Goal: Task Accomplishment & Management: Manage account settings

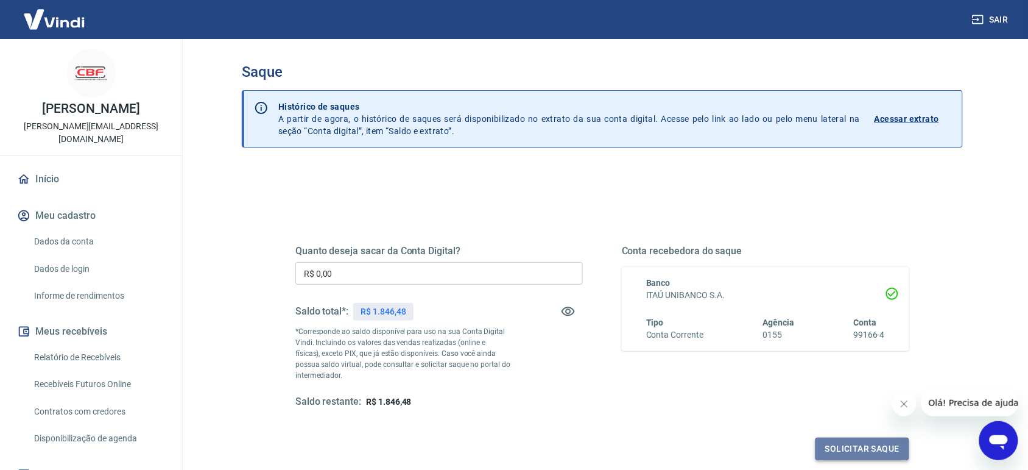
click at [868, 439] on button "Solicitar saque" at bounding box center [863, 448] width 94 height 23
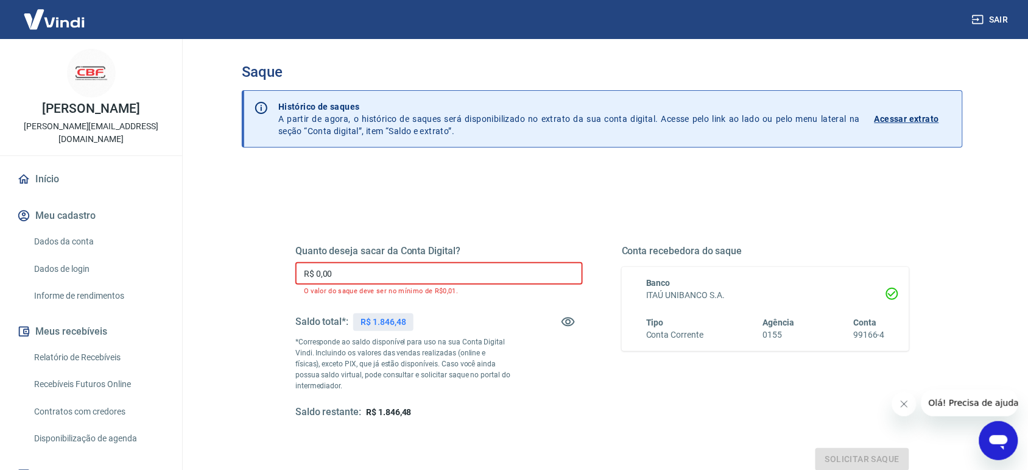
click at [535, 277] on input "R$ 0,00" at bounding box center [439, 273] width 288 height 23
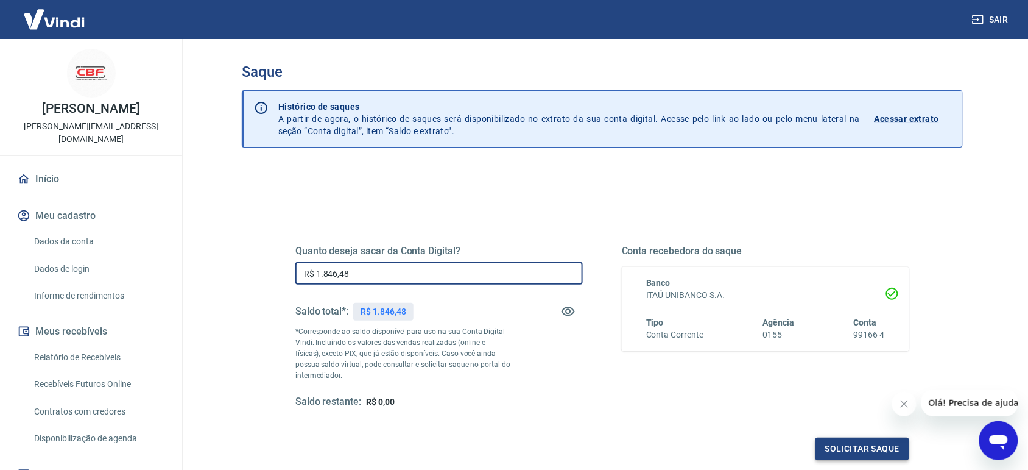
type input "R$ 1.846,48"
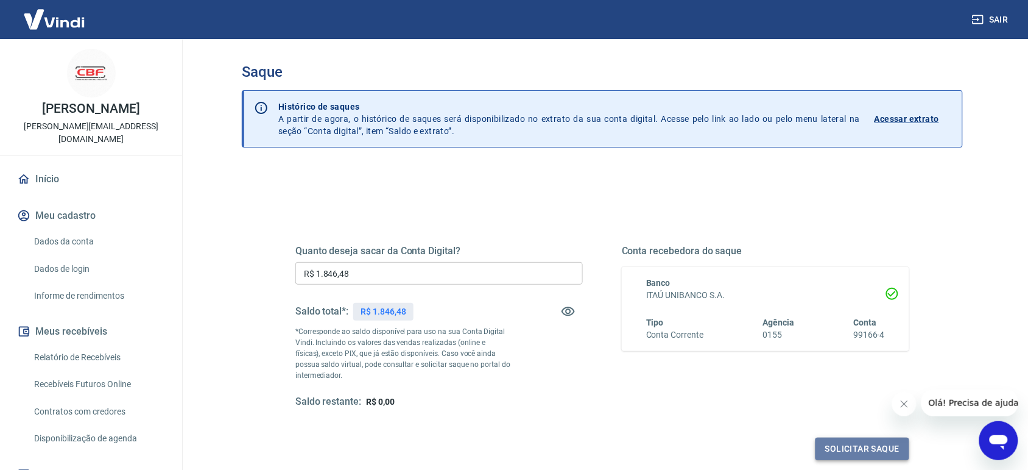
click at [859, 449] on button "Solicitar saque" at bounding box center [863, 448] width 94 height 23
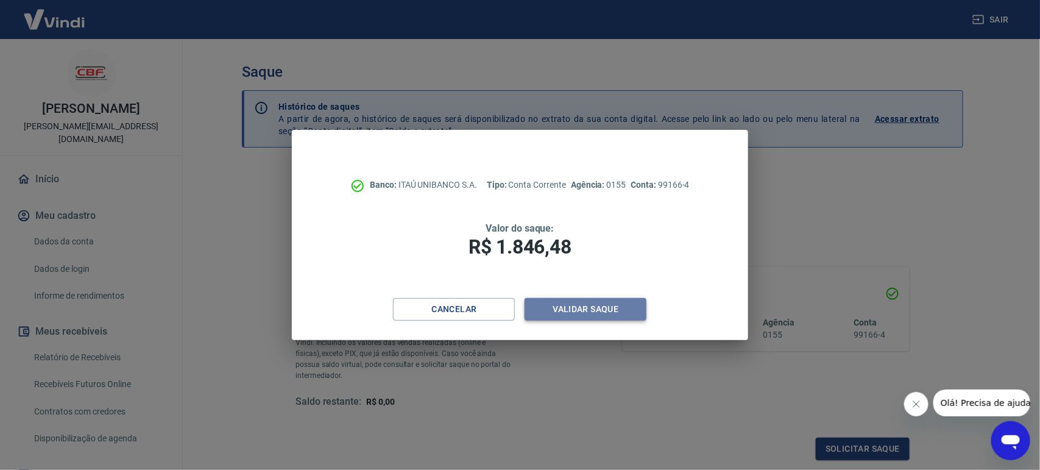
click at [595, 308] on button "Validar saque" at bounding box center [586, 309] width 122 height 23
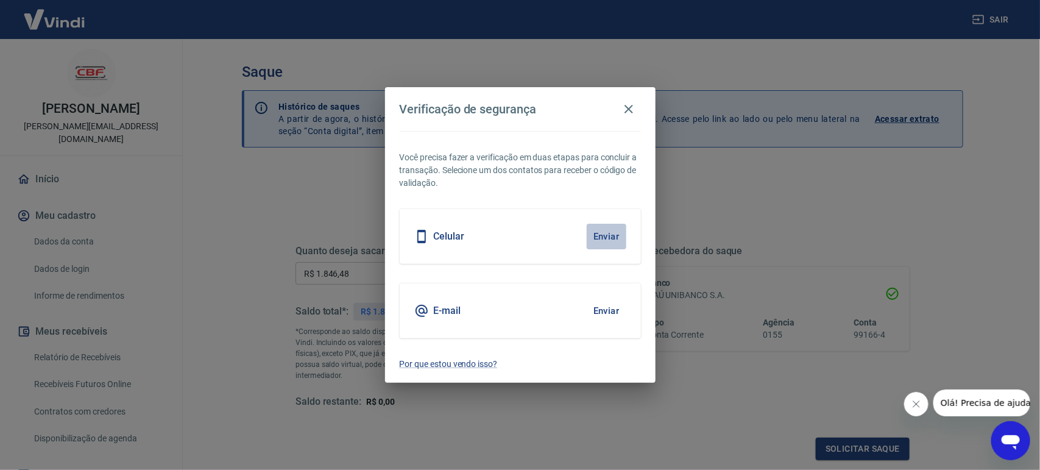
click at [606, 242] on button "Enviar" at bounding box center [607, 237] width 40 height 26
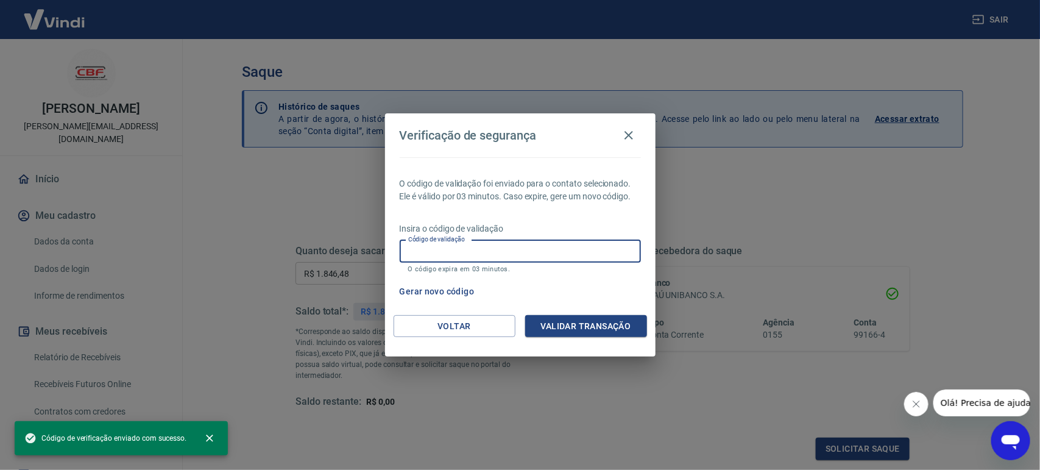
click at [543, 248] on input "Código de validação" at bounding box center [520, 251] width 241 height 23
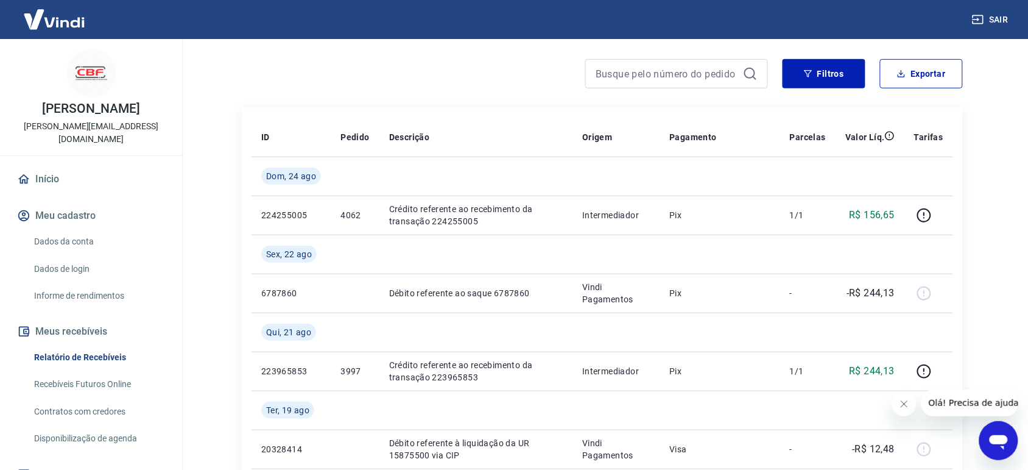
scroll to position [122, 0]
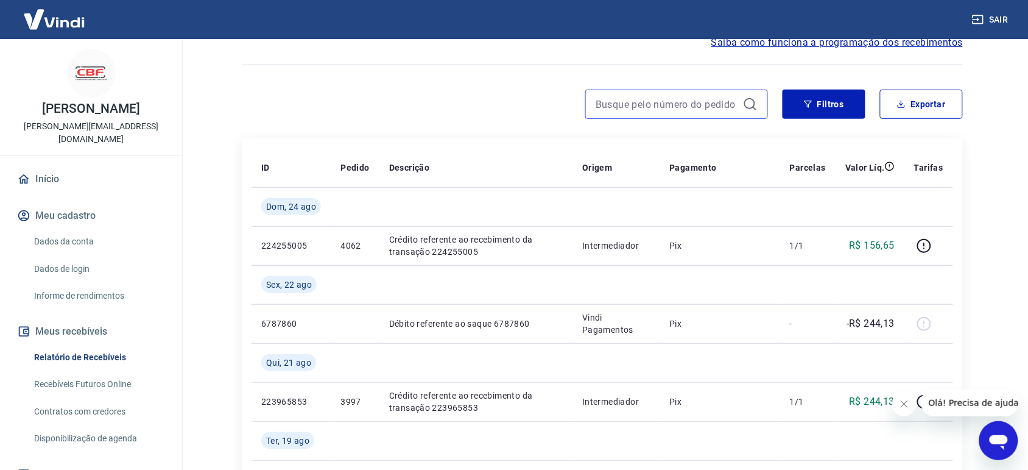
click at [659, 99] on input at bounding box center [667, 104] width 143 height 18
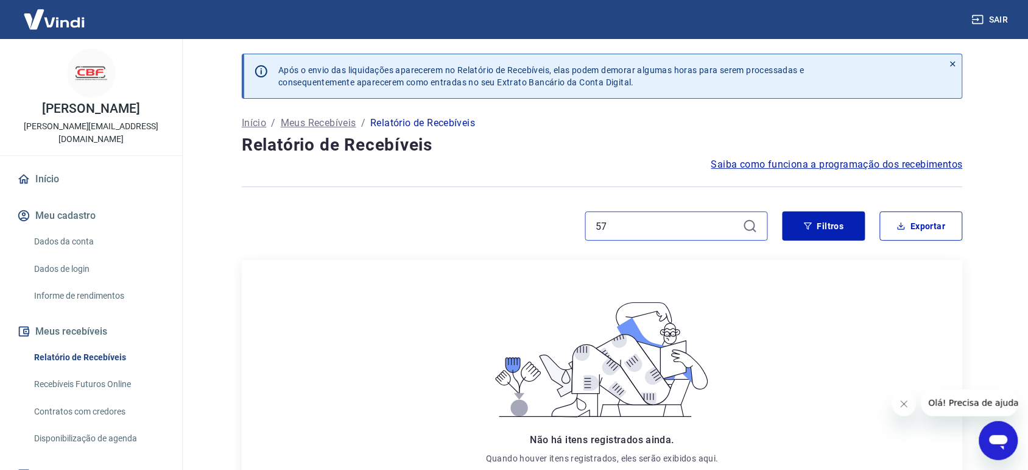
type input "5"
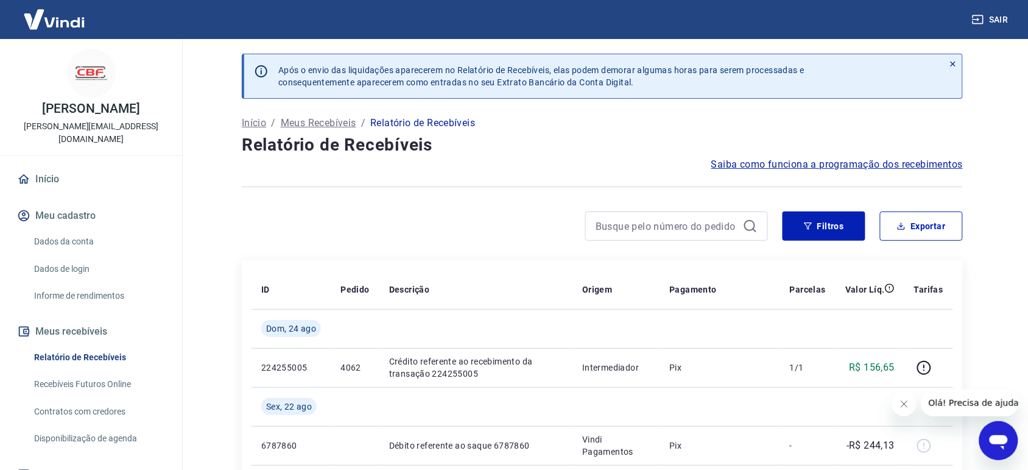
click at [417, 223] on div at bounding box center [505, 225] width 526 height 29
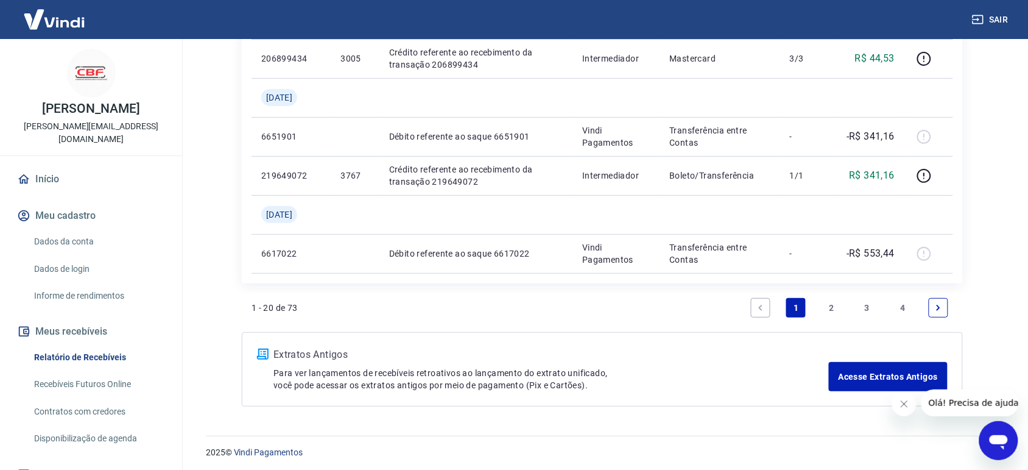
scroll to position [1365, 0]
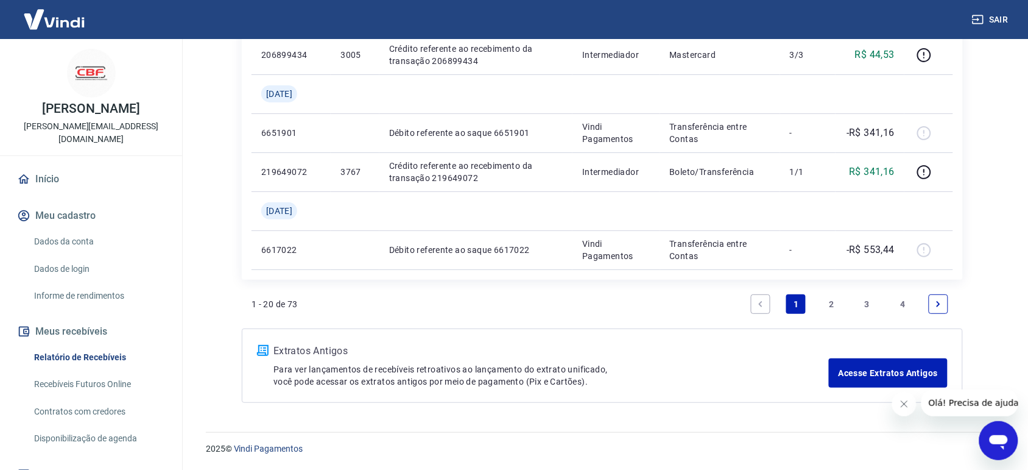
click at [935, 312] on link "Next page" at bounding box center [938, 303] width 19 height 19
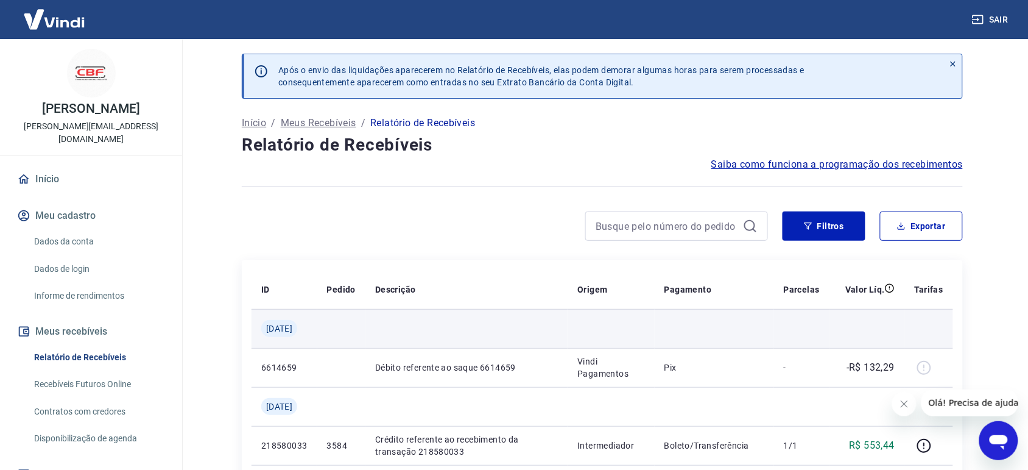
click at [930, 311] on td at bounding box center [929, 328] width 49 height 39
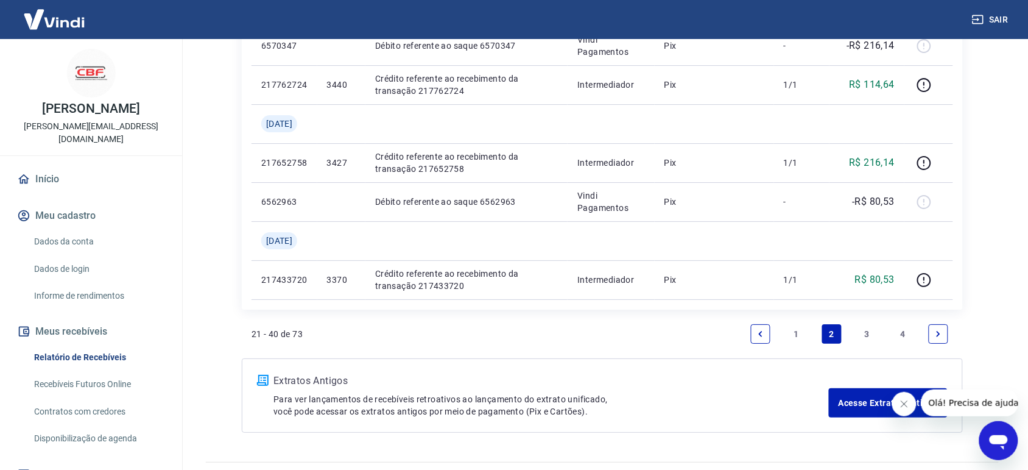
scroll to position [1249, 0]
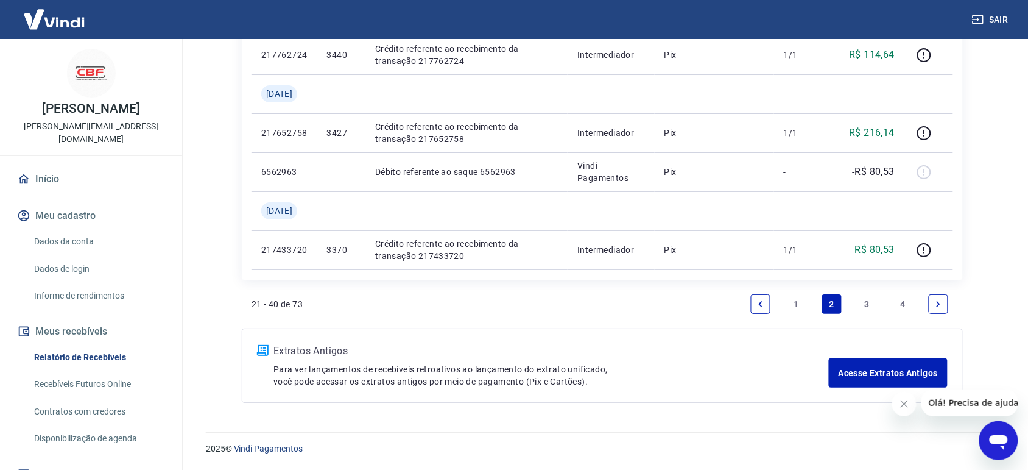
click at [936, 311] on link "Next page" at bounding box center [938, 303] width 19 height 19
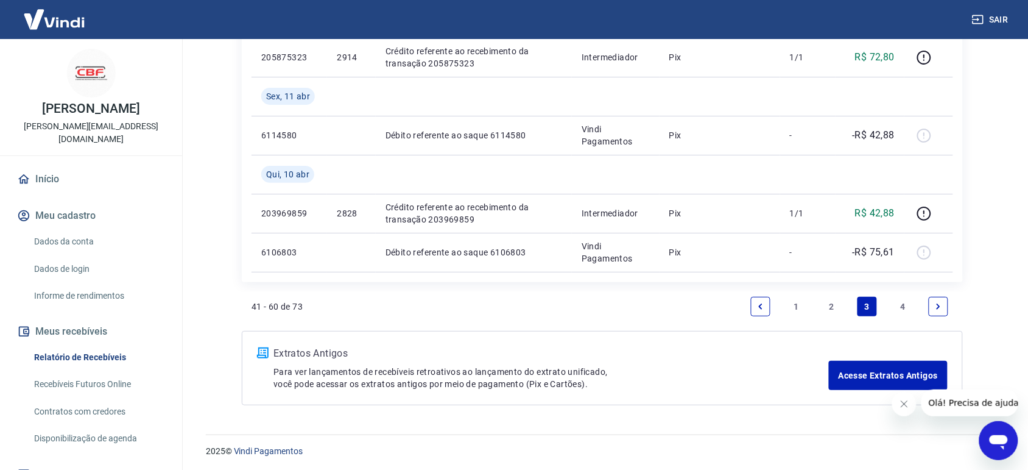
scroll to position [1365, 0]
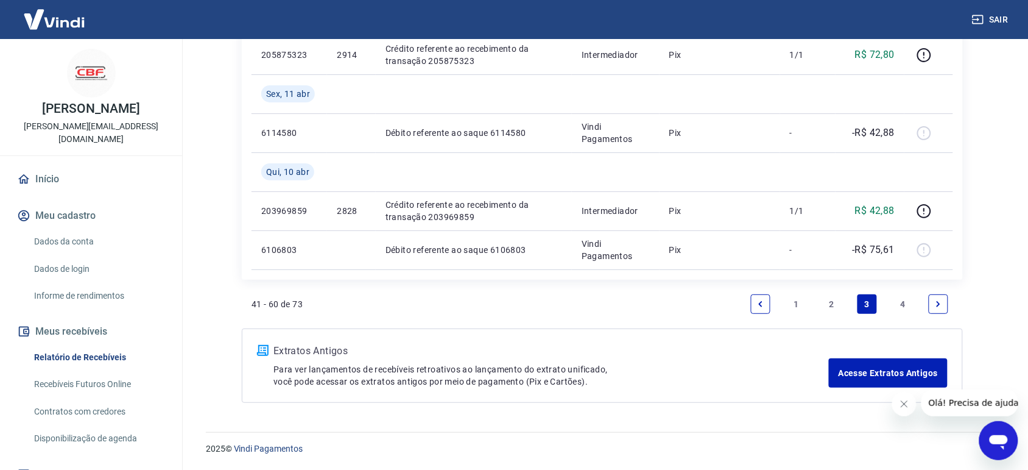
click at [902, 308] on link "4" at bounding box center [903, 303] width 19 height 19
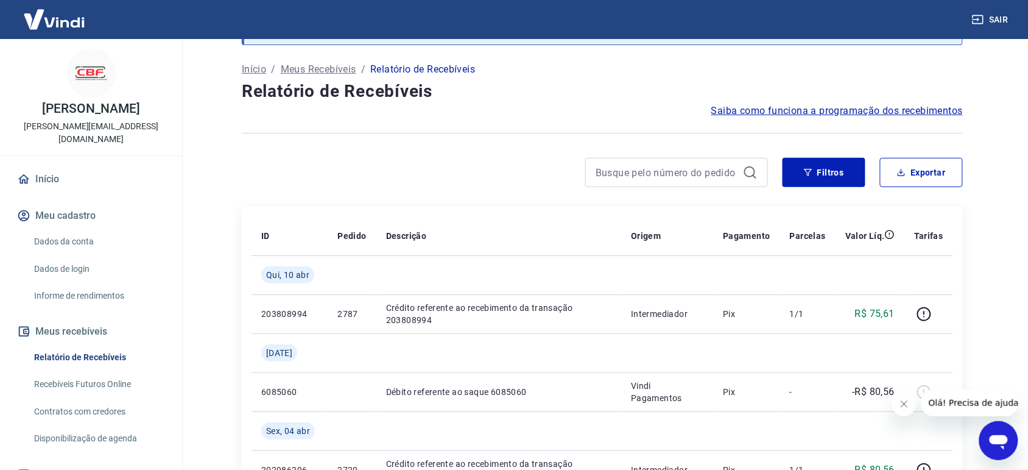
scroll to position [47, 0]
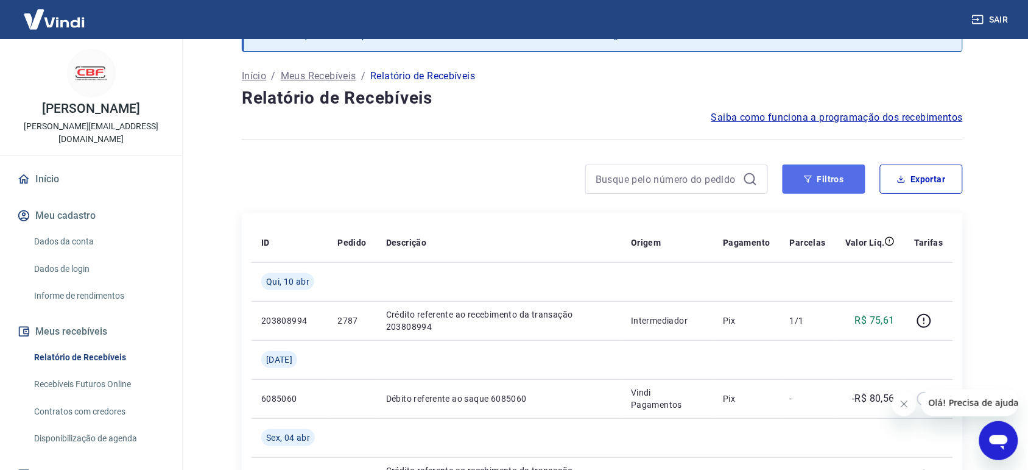
click at [796, 189] on button "Filtros" at bounding box center [824, 178] width 83 height 29
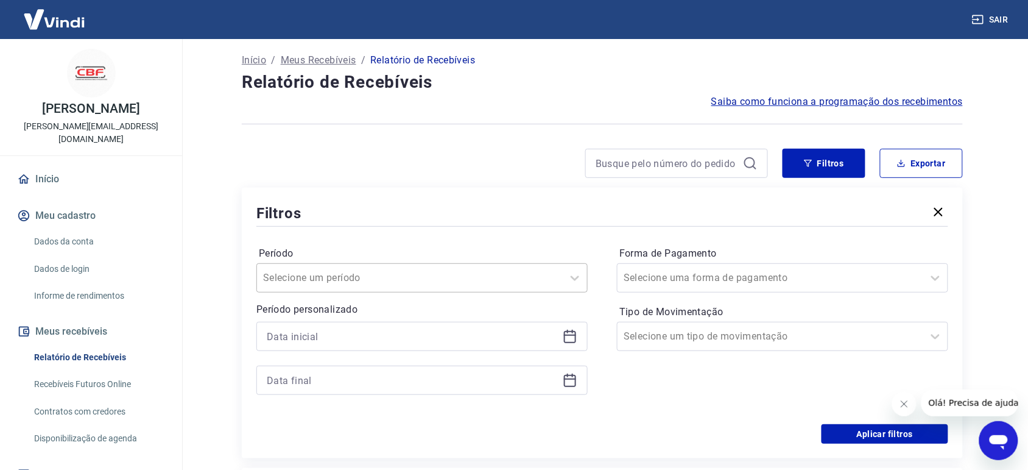
click at [537, 292] on div "Selecione um período" at bounding box center [421, 277] width 331 height 29
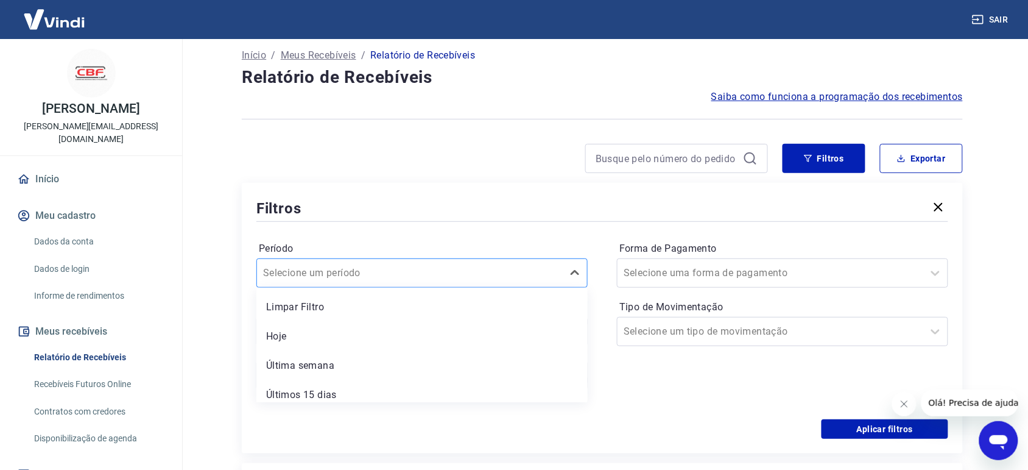
scroll to position [68, 0]
click at [534, 287] on div "Limpar Filtro Hoje Última semana Últimos 15 dias Últimos 30 dias Últimos 90 dia…" at bounding box center [421, 344] width 331 height 115
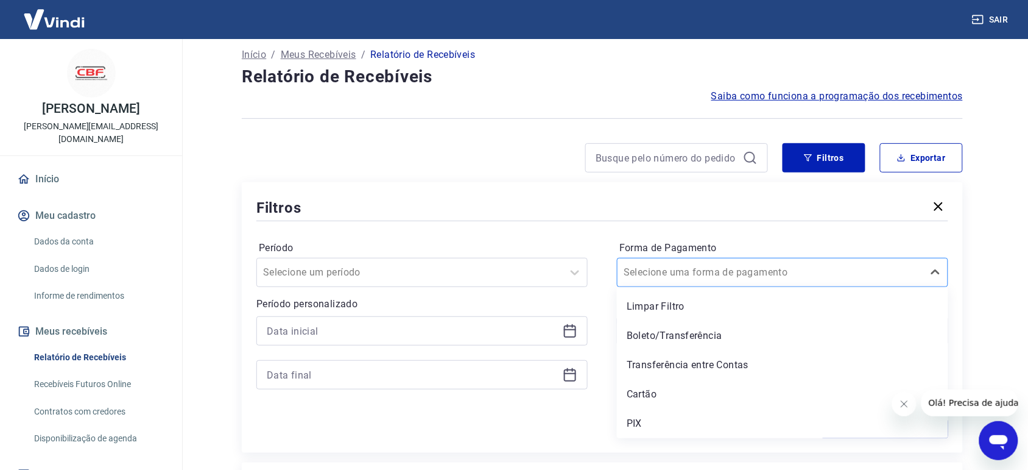
click at [737, 274] on div at bounding box center [771, 272] width 294 height 17
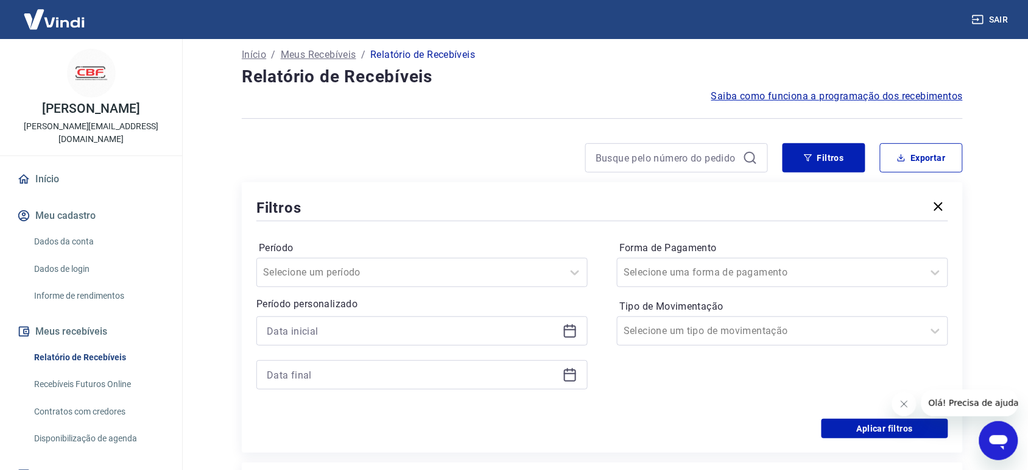
click at [558, 226] on div "Período Selecione um período Período personalizado Forma de Pagamento Selecione…" at bounding box center [602, 321] width 692 height 195
click at [571, 333] on icon at bounding box center [570, 331] width 15 height 15
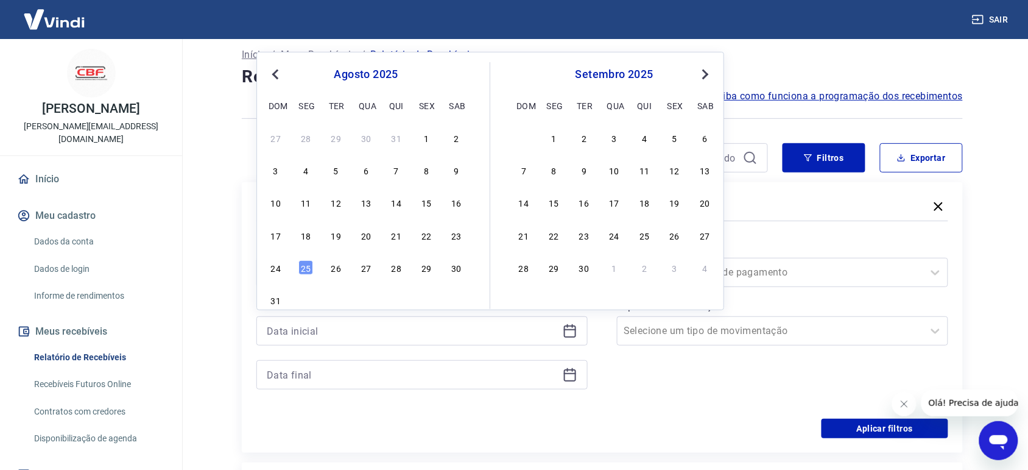
click at [276, 68] on button "Previous Month" at bounding box center [275, 74] width 15 height 15
click at [269, 71] on button "Previous Month" at bounding box center [275, 74] width 15 height 15
click at [430, 137] on div "2" at bounding box center [426, 137] width 15 height 15
type input "[DATE]"
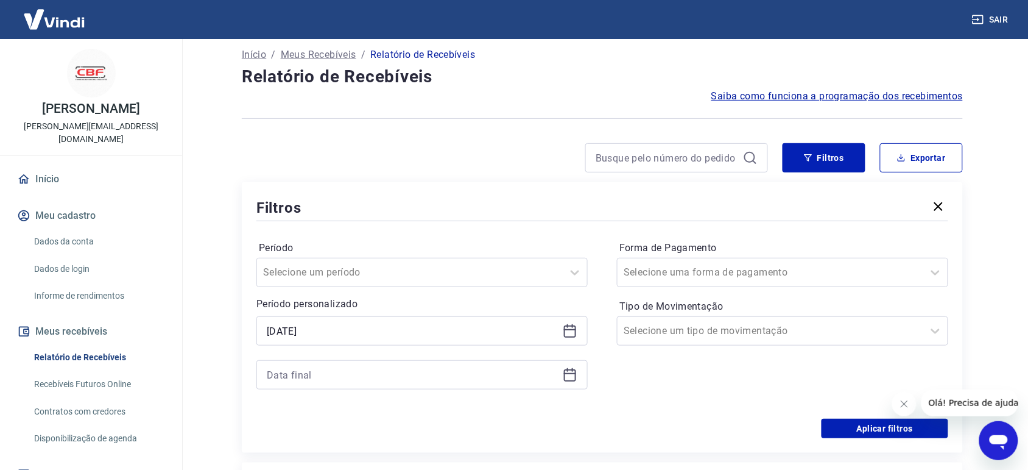
click at [571, 372] on icon at bounding box center [570, 374] width 15 height 15
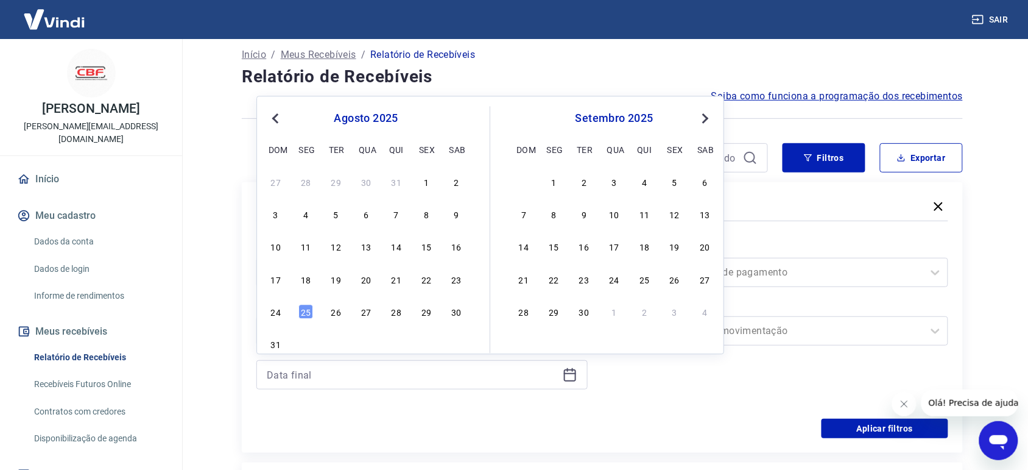
click at [283, 123] on div "agosto 2025" at bounding box center [366, 118] width 199 height 15
click at [277, 122] on span "Previous Month" at bounding box center [277, 118] width 0 height 14
click at [308, 210] on div "9" at bounding box center [306, 214] width 15 height 15
type input "[DATE]"
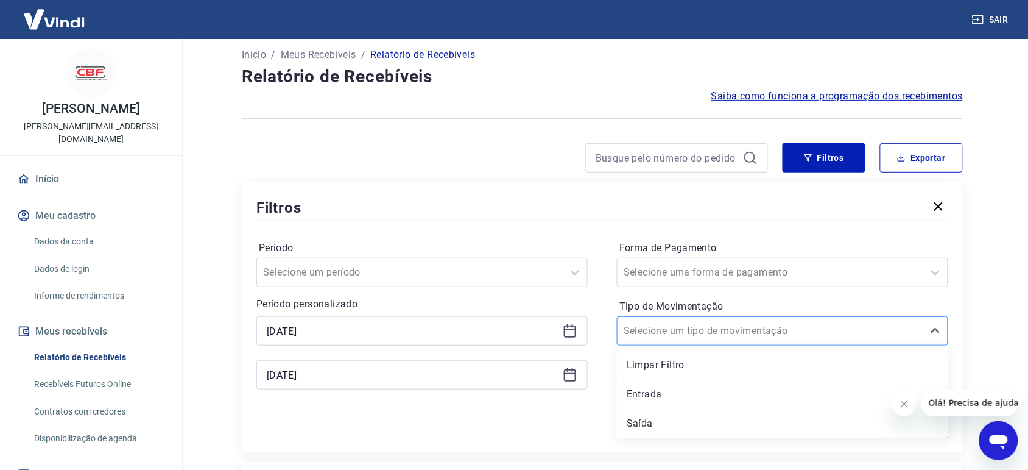
click at [687, 328] on input "Tipo de Movimentação" at bounding box center [685, 331] width 123 height 15
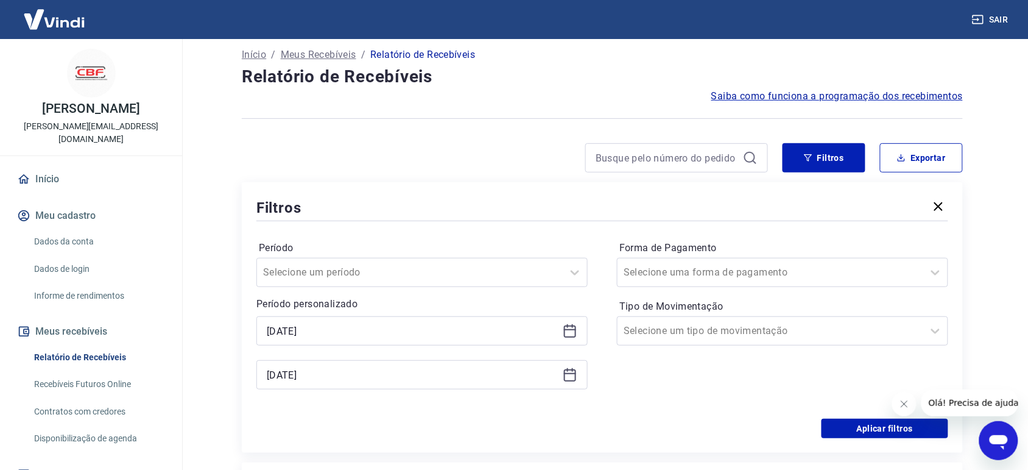
click at [607, 369] on div "Período Selecione um período Período personalizado Selected date: [DATE] [DATE]…" at bounding box center [602, 321] width 692 height 195
click at [897, 425] on button "Aplicar filtros" at bounding box center [885, 428] width 127 height 19
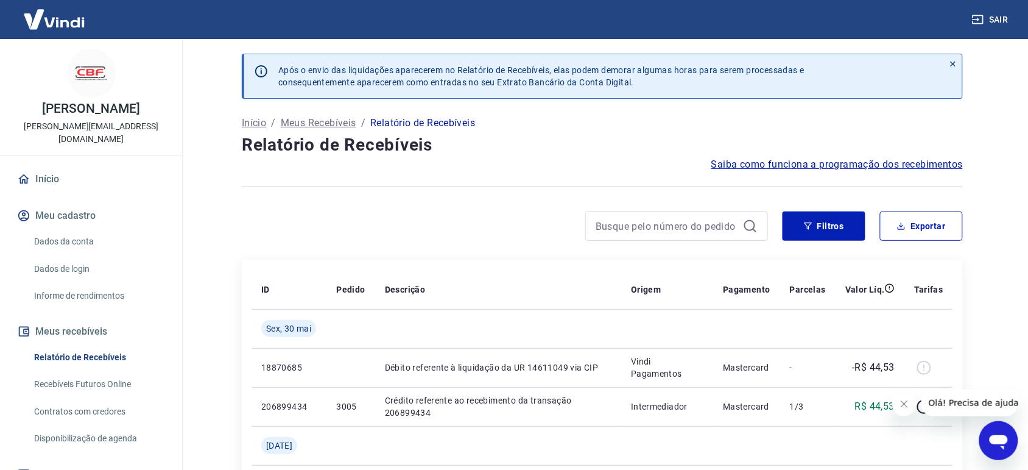
click at [428, 249] on div "Filtros Exportar" at bounding box center [602, 230] width 721 height 39
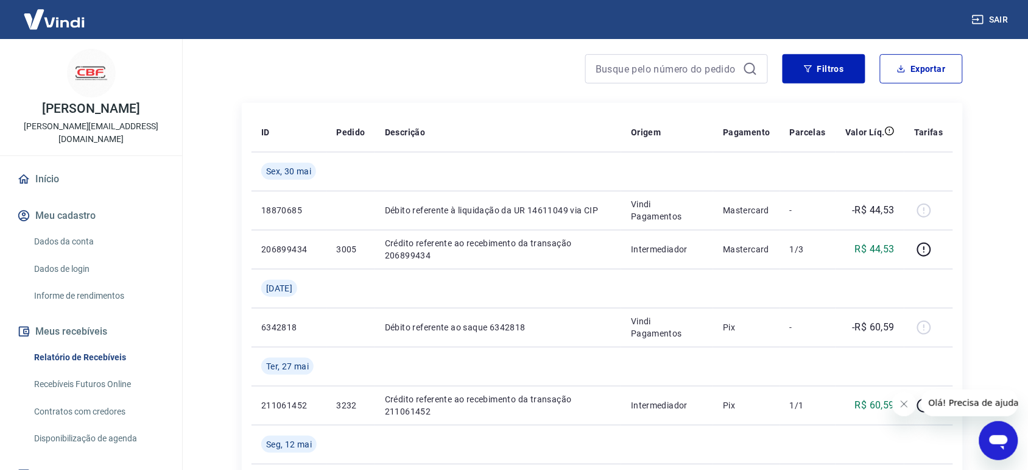
scroll to position [154, 0]
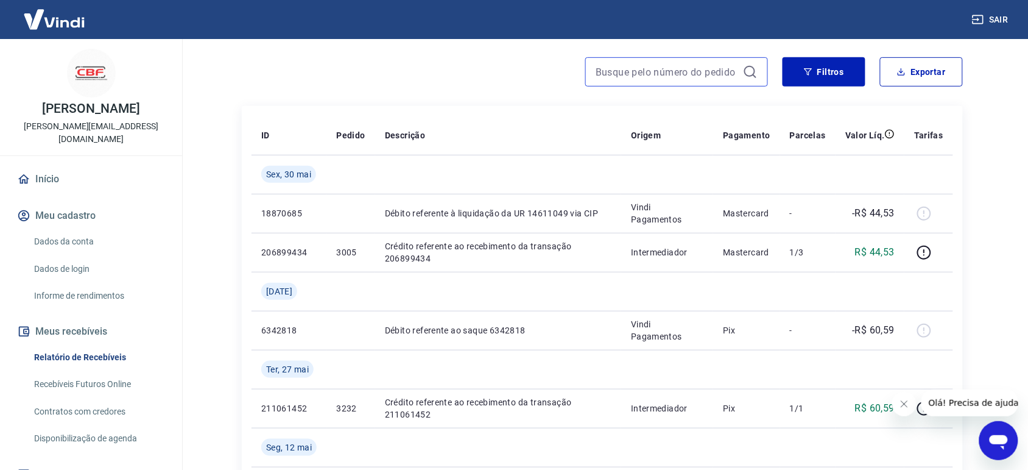
click at [672, 71] on input at bounding box center [667, 72] width 143 height 18
click at [894, 71] on button "Exportar" at bounding box center [921, 71] width 83 height 29
type input "[DATE]"
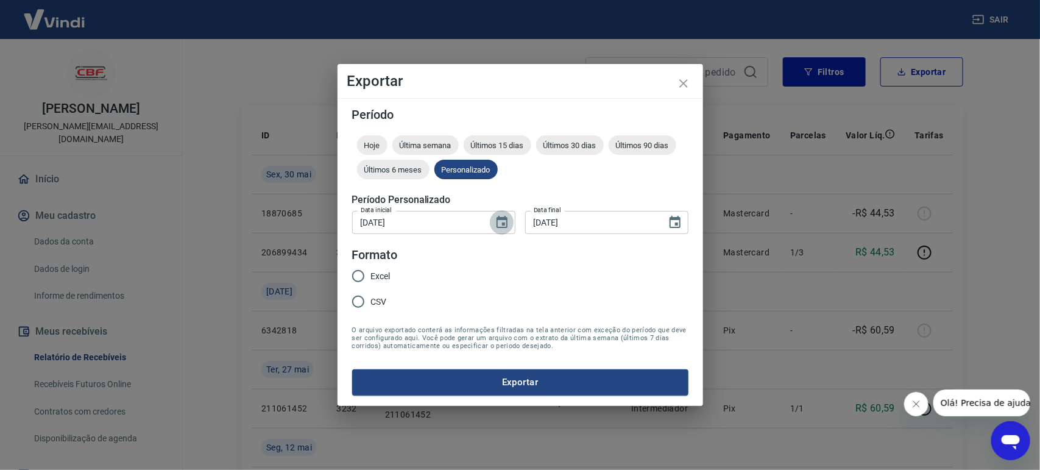
click at [509, 225] on button "Choose date, selected date is 2 de mai de 2025" at bounding box center [502, 222] width 24 height 24
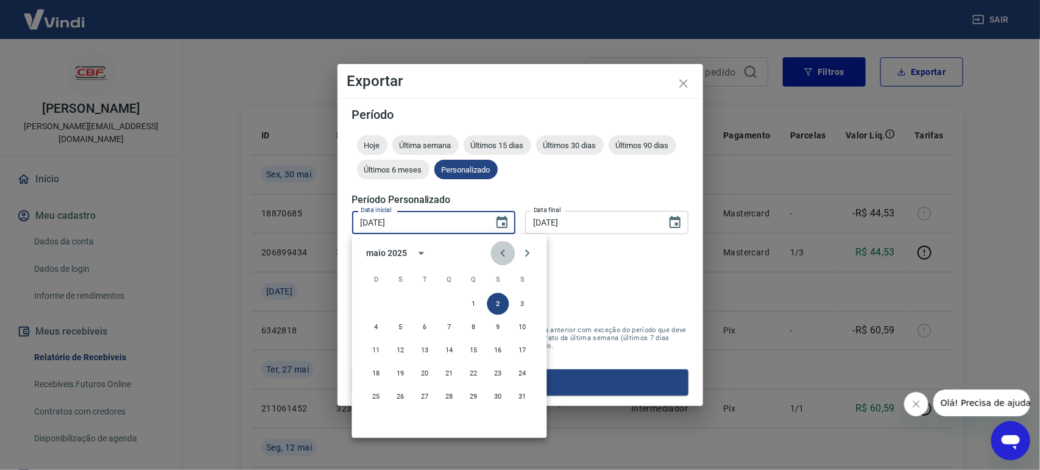
click at [503, 247] on icon "Previous month" at bounding box center [503, 253] width 15 height 15
click at [430, 305] on button "1" at bounding box center [425, 304] width 22 height 22
type input "[DATE]"
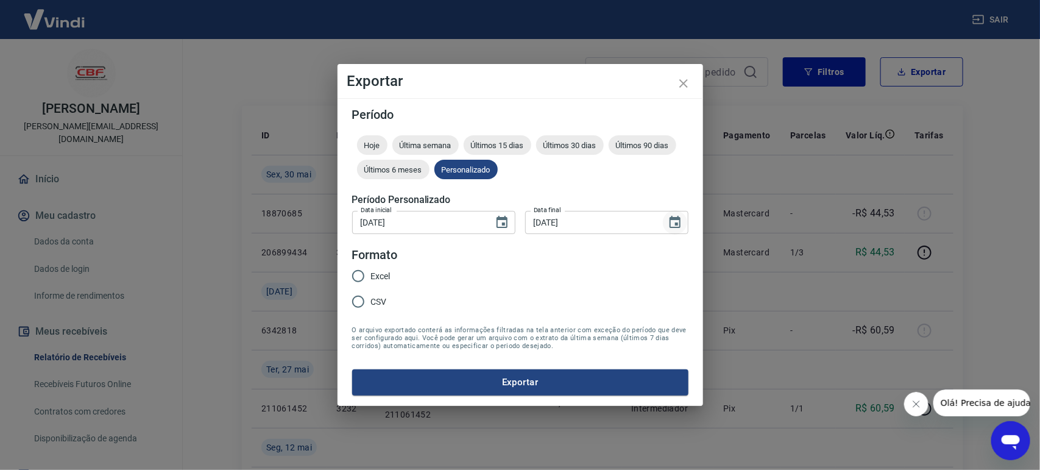
click at [676, 226] on icon "Choose date, selected date is 9 de jun de 2025" at bounding box center [675, 222] width 15 height 15
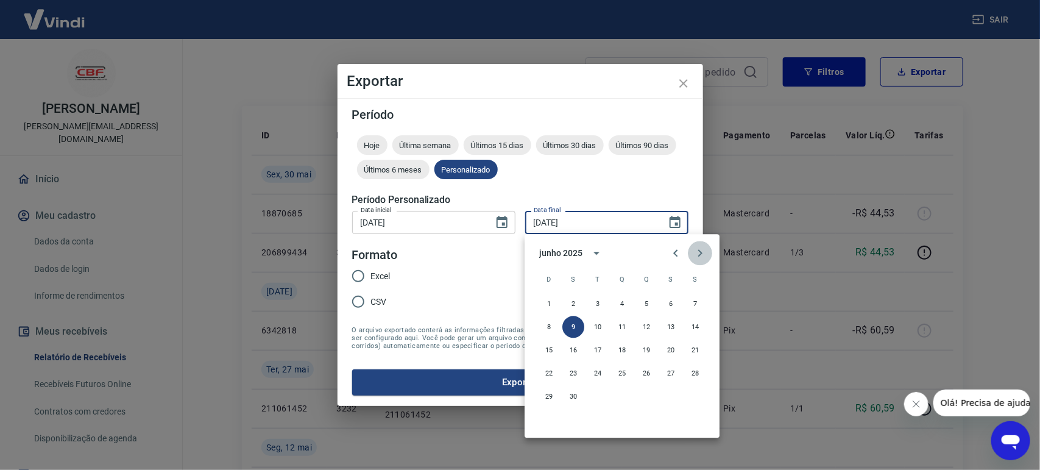
click at [696, 249] on icon "Next month" at bounding box center [700, 253] width 15 height 15
click at [646, 391] on button "31" at bounding box center [646, 397] width 22 height 22
type input "[DATE]"
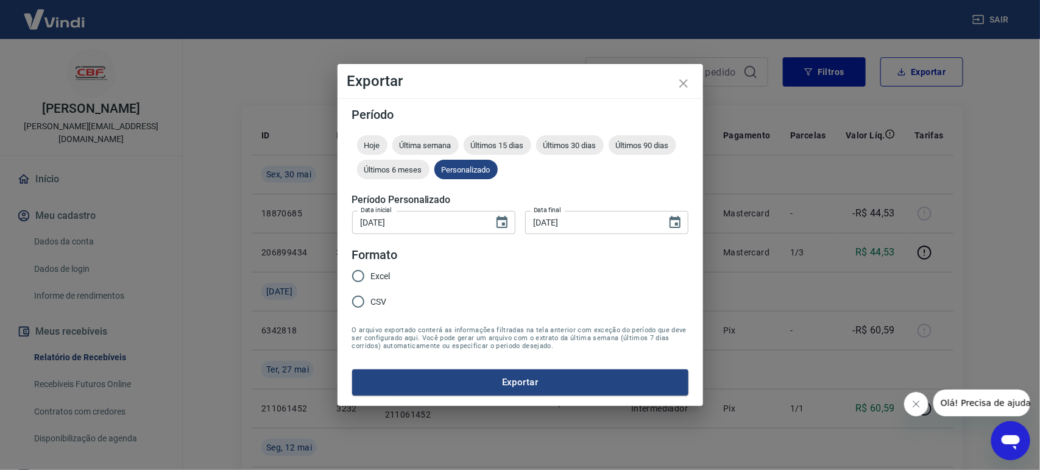
click at [382, 278] on span "Excel" at bounding box center [380, 276] width 19 height 13
click at [371, 278] on input "Excel" at bounding box center [358, 276] width 26 height 26
radio input "true"
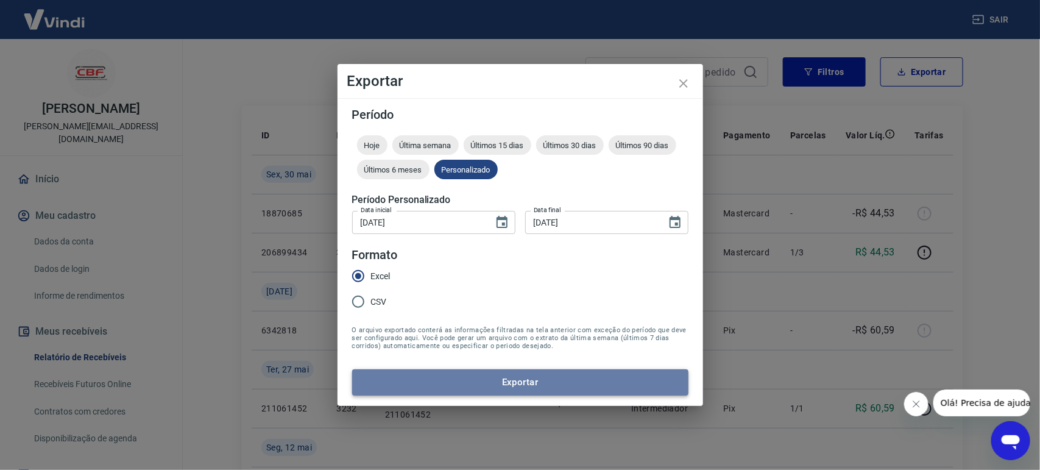
click at [472, 384] on button "Exportar" at bounding box center [520, 382] width 336 height 26
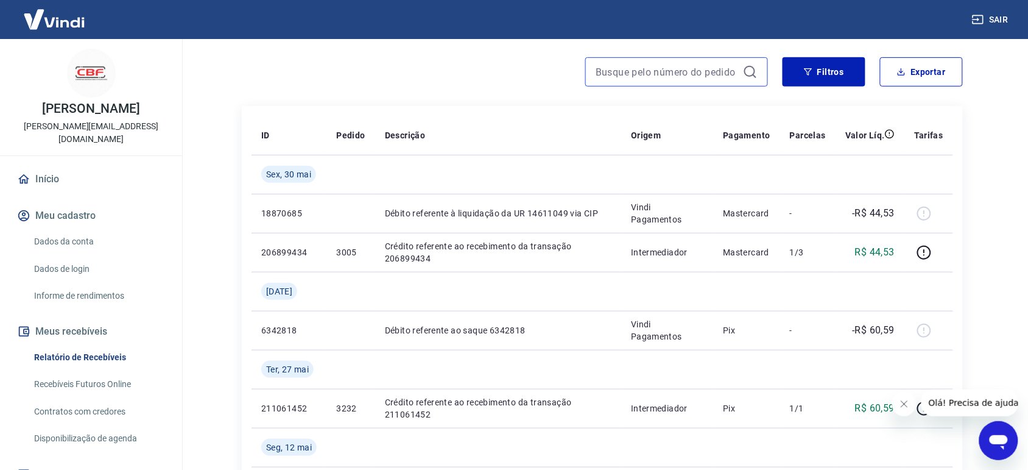
click at [650, 75] on input at bounding box center [667, 72] width 143 height 18
type input "2688"
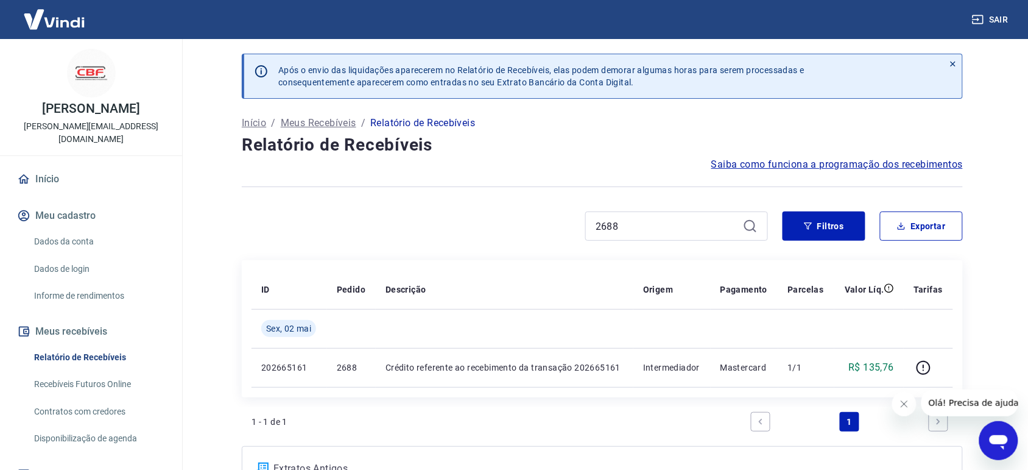
click at [520, 211] on div "2688" at bounding box center [505, 225] width 526 height 29
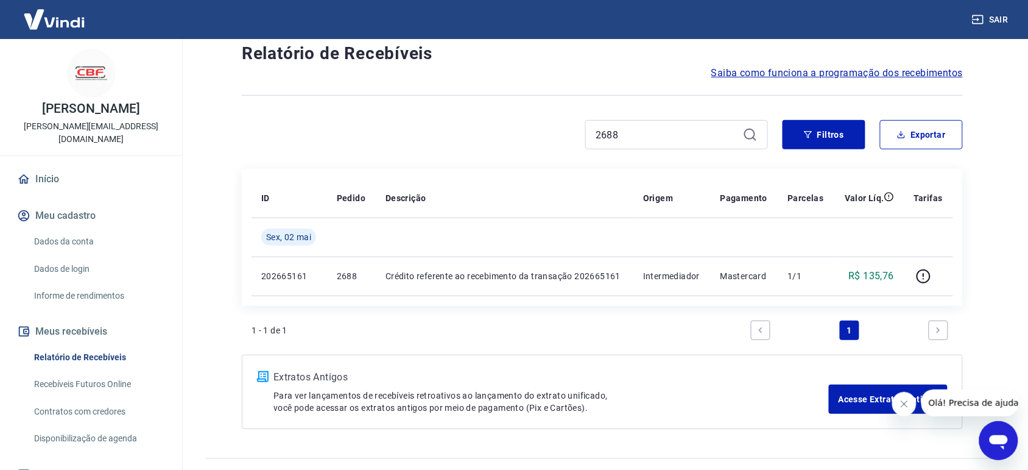
scroll to position [118, 0]
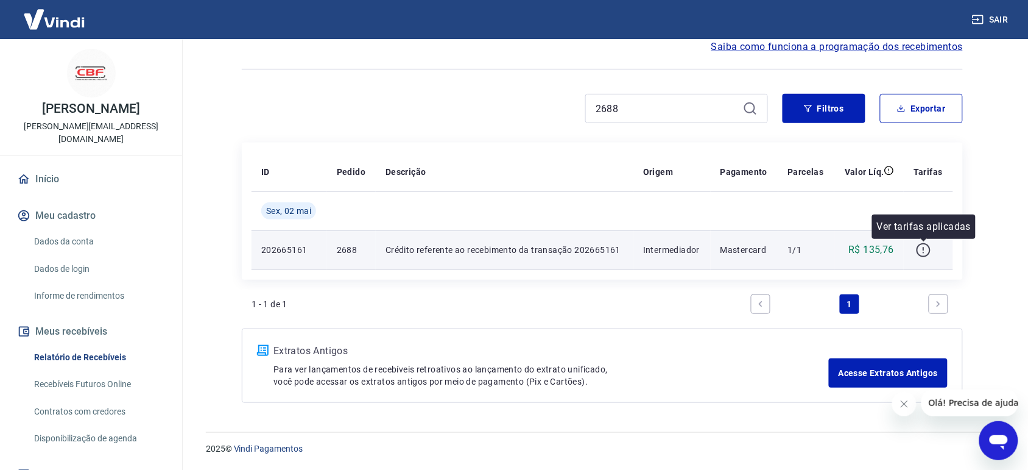
click at [925, 247] on icon "button" at bounding box center [923, 249] width 15 height 15
